Goal: Find specific page/section: Find specific page/section

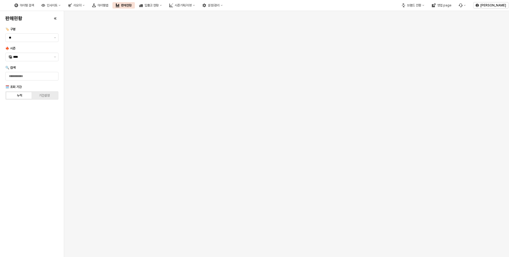
scroll to position [855, 0]
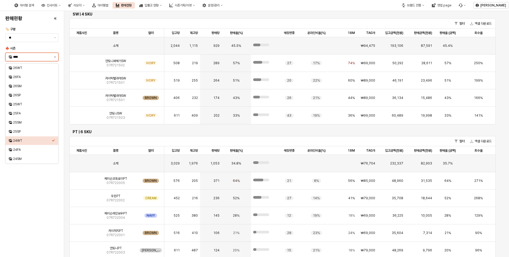
click at [54, 57] on icon "제안 사항 표시" at bounding box center [55, 56] width 2 height 1
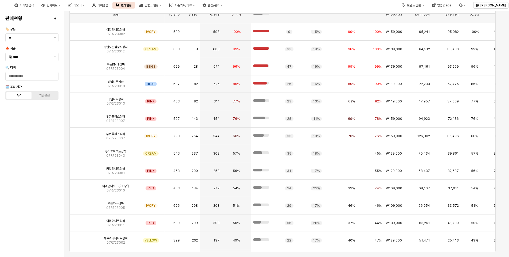
scroll to position [0, 0]
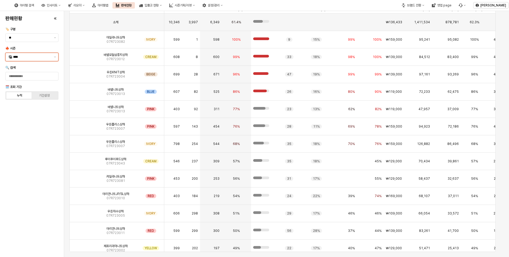
click at [33, 61] on div "****" at bounding box center [29, 57] width 46 height 8
click at [20, 105] on div "25WT" at bounding box center [32, 104] width 39 height 4
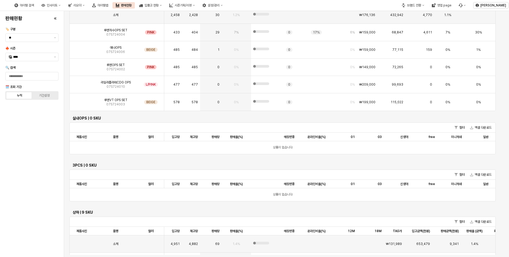
scroll to position [1114, 0]
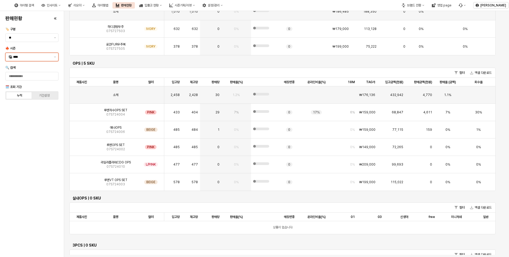
click at [34, 56] on input "****" at bounding box center [32, 56] width 38 height 5
click at [38, 112] on div "25FA" at bounding box center [32, 113] width 39 height 4
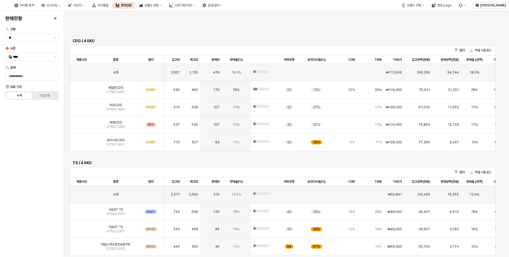
scroll to position [559, 0]
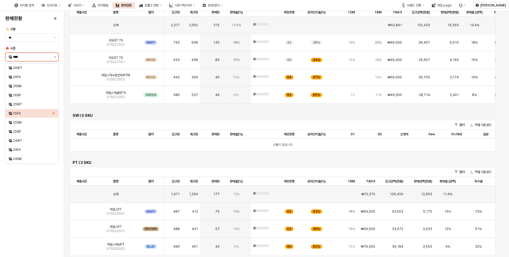
click at [55, 58] on button "제안 사항 표시" at bounding box center [55, 57] width 6 height 8
click at [21, 105] on div "25WT" at bounding box center [32, 104] width 39 height 4
type input "****"
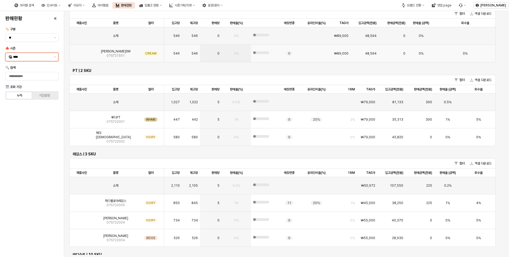
scroll to position [504, 0]
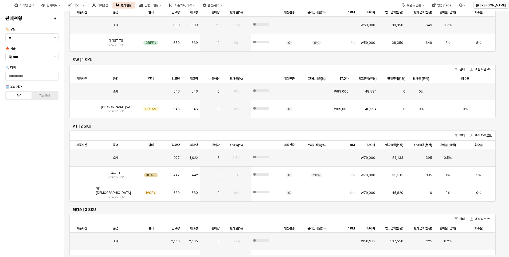
click at [46, 185] on div "판매현황 🏷️ 구분 ** 🍁 시즌 **** 🔍 검색 🗓️ 조회 기간 누적 기간설정" at bounding box center [31, 134] width 57 height 242
click at [132, 6] on div "판매현황" at bounding box center [126, 5] width 11 height 4
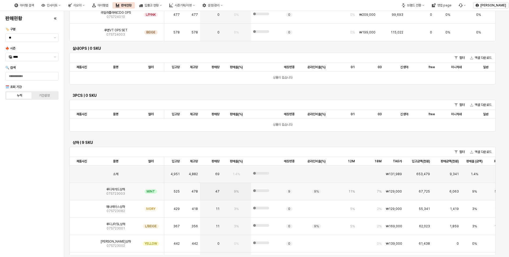
scroll to position [1353, 0]
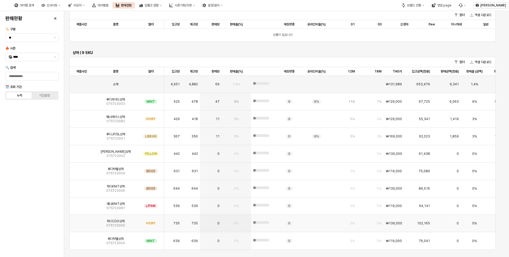
click at [106, 226] on div "하디CDG상하 07S723005" at bounding box center [116, 223] width 44 height 17
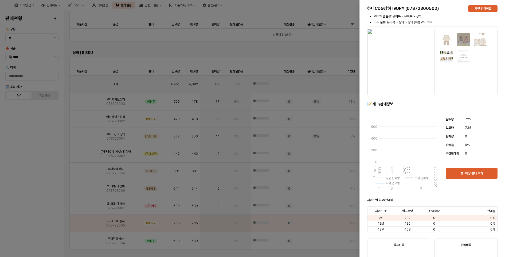
click at [79, 206] on div at bounding box center [254, 128] width 509 height 257
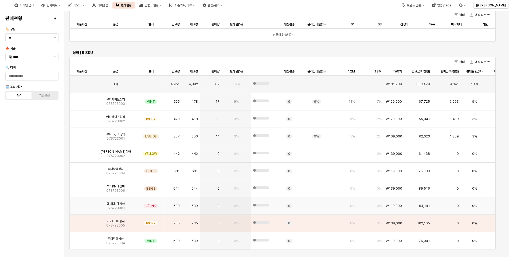
click at [82, 204] on img "App Frame" at bounding box center [82, 204] width 0 height 0
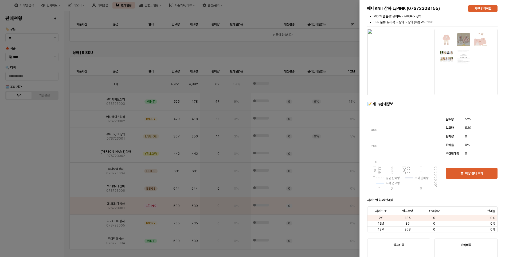
click at [78, 154] on div at bounding box center [254, 128] width 509 height 257
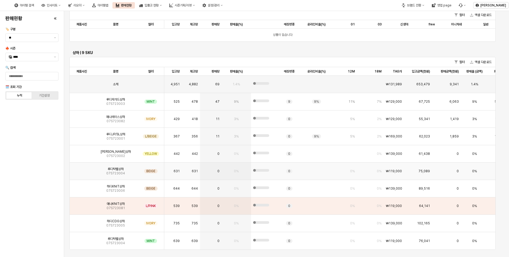
click at [82, 169] on img "App Frame" at bounding box center [82, 169] width 0 height 0
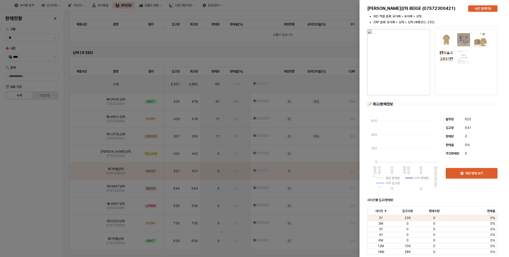
click at [82, 100] on div at bounding box center [254, 128] width 509 height 257
